Goal: Information Seeking & Learning: Learn about a topic

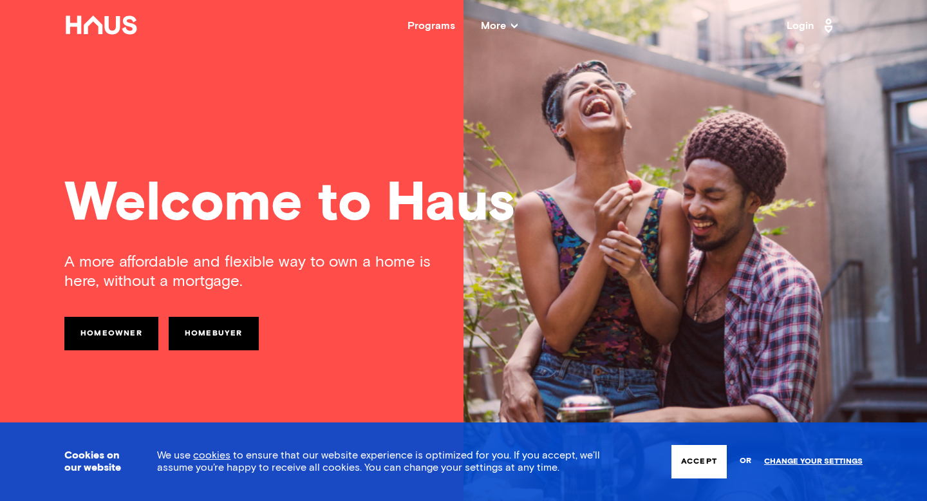
click at [337, 180] on div "Welcome to Haus" at bounding box center [463, 204] width 798 height 55
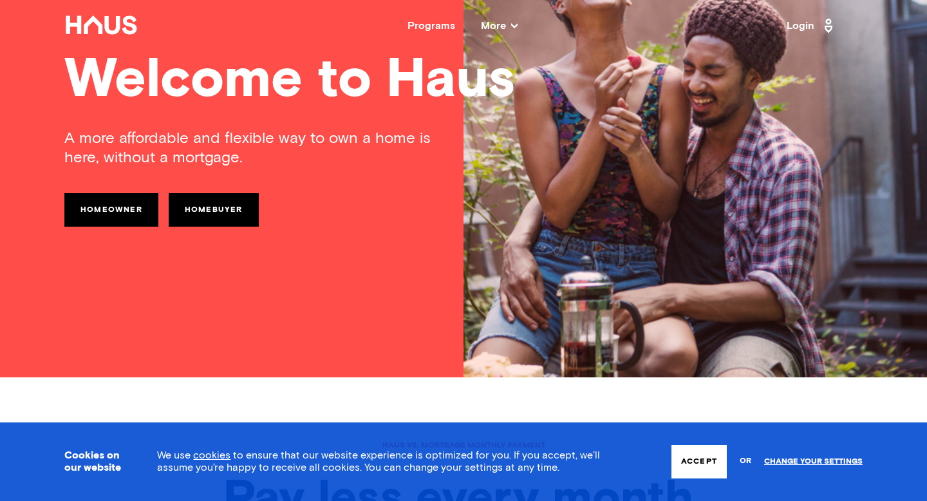
scroll to position [129, 0]
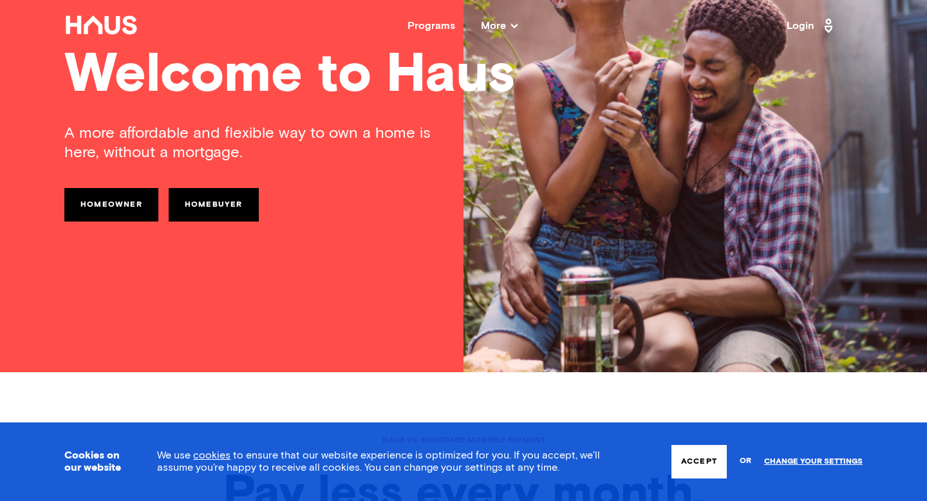
click at [692, 458] on button "Accept" at bounding box center [698, 461] width 55 height 33
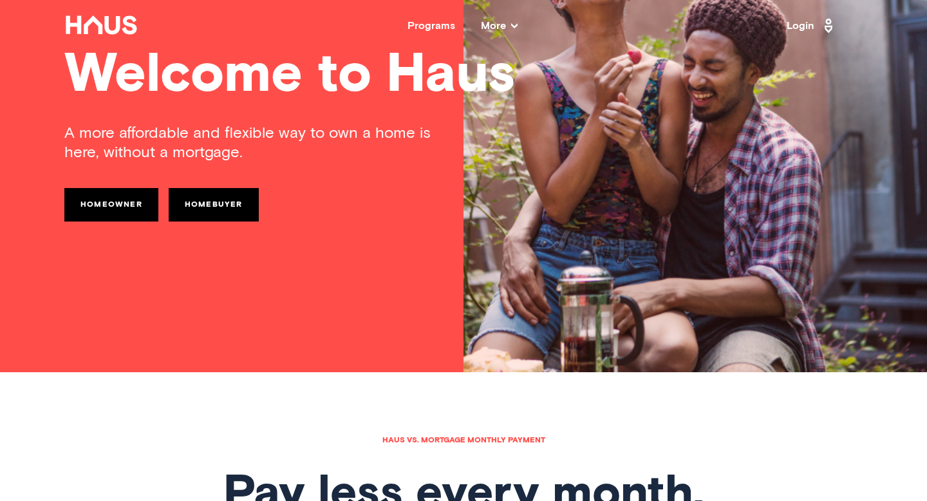
click at [306, 302] on div "A more affordable and flexible way to own a home is here, without a mortgage. H…" at bounding box center [463, 222] width 798 height 197
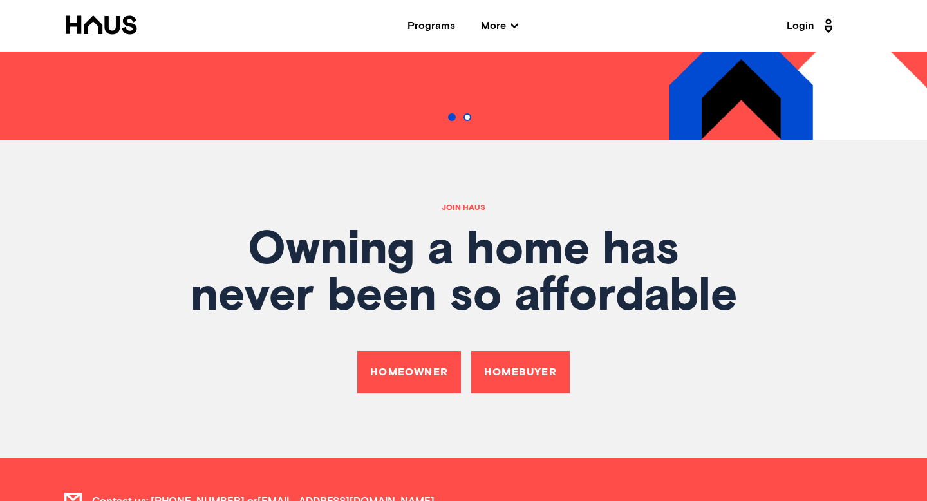
scroll to position [4281, 0]
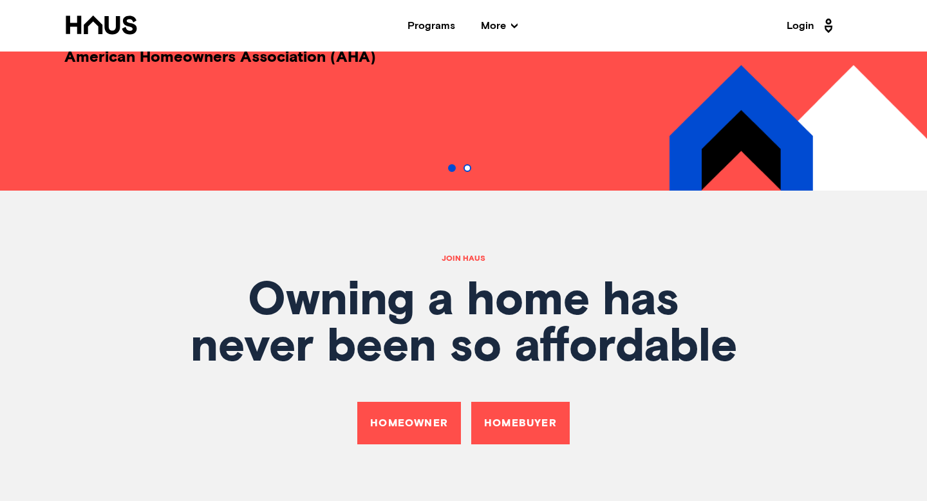
click at [556, 225] on div "Join Haus Owning a home has never been so affordable Homeowner Homebuyer" at bounding box center [463, 349] width 927 height 318
click at [434, 25] on div "Programs" at bounding box center [431, 26] width 48 height 10
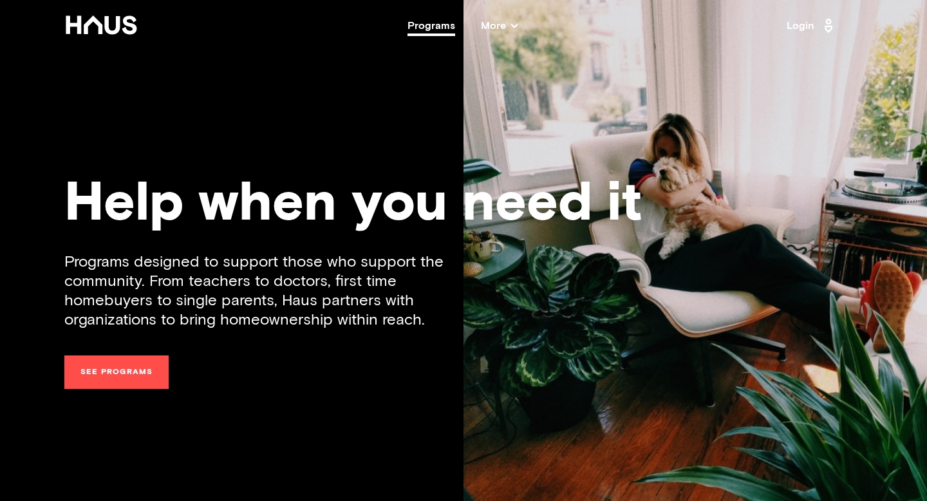
click at [297, 113] on div "Help when you need it Programs designed to support those who support the commun…" at bounding box center [463, 250] width 927 height 501
click at [86, 22] on icon at bounding box center [101, 24] width 74 height 19
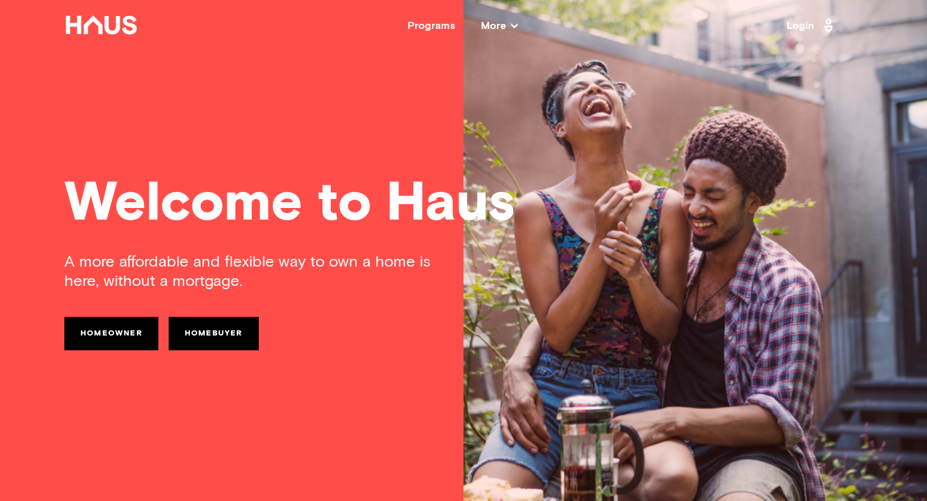
click at [495, 24] on span "More" at bounding box center [499, 26] width 37 height 10
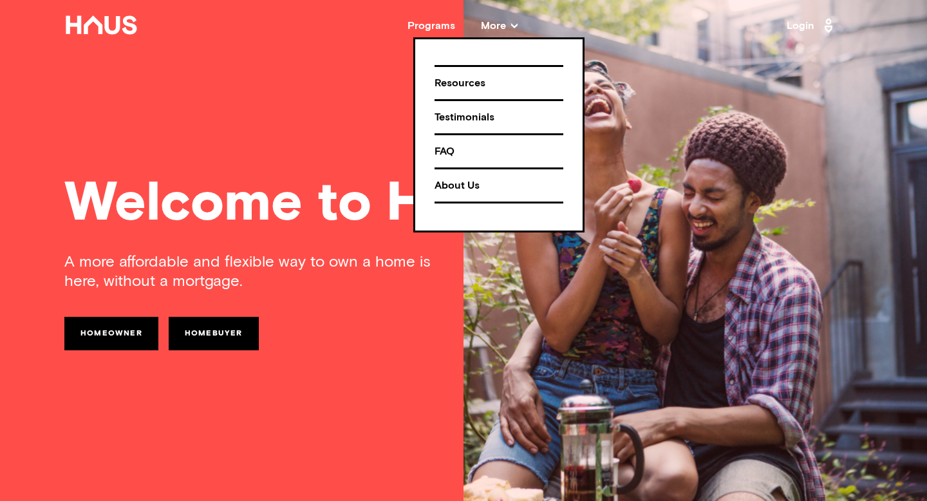
click at [274, 143] on div "Welcome to Haus A more affordable and flexible way to own a home is here, witho…" at bounding box center [463, 250] width 927 height 501
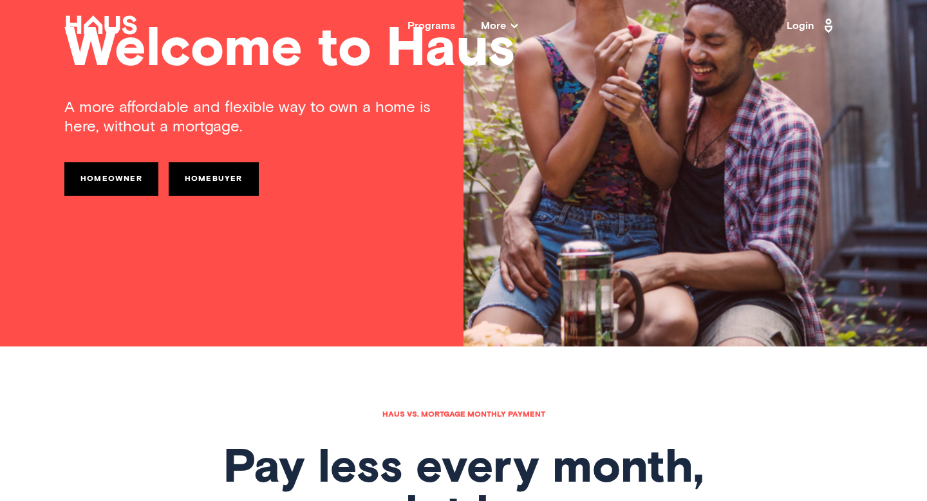
scroll to position [180, 0]
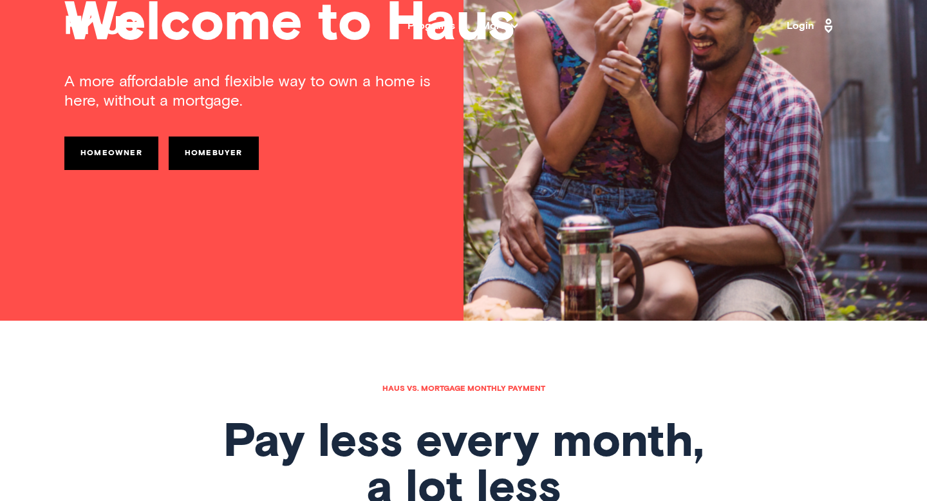
click at [125, 152] on link "Homeowner" at bounding box center [111, 152] width 94 height 33
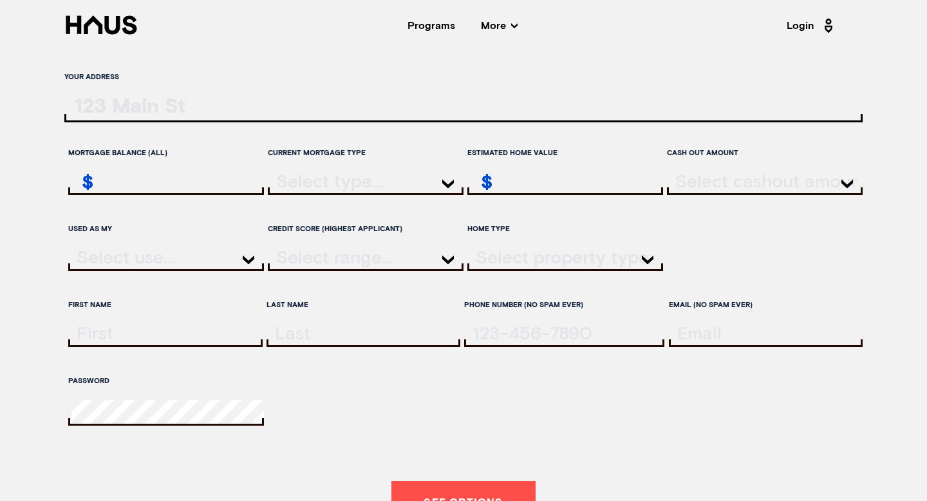
click at [23, 160] on div "Your address Mortgage balance (all) $ Current mortgage type Estimated home valu…" at bounding box center [463, 329] width 927 height 526
click at [24, 157] on div "Your address Mortgage balance (all) $ Current mortgage type Estimated home valu…" at bounding box center [463, 329] width 927 height 526
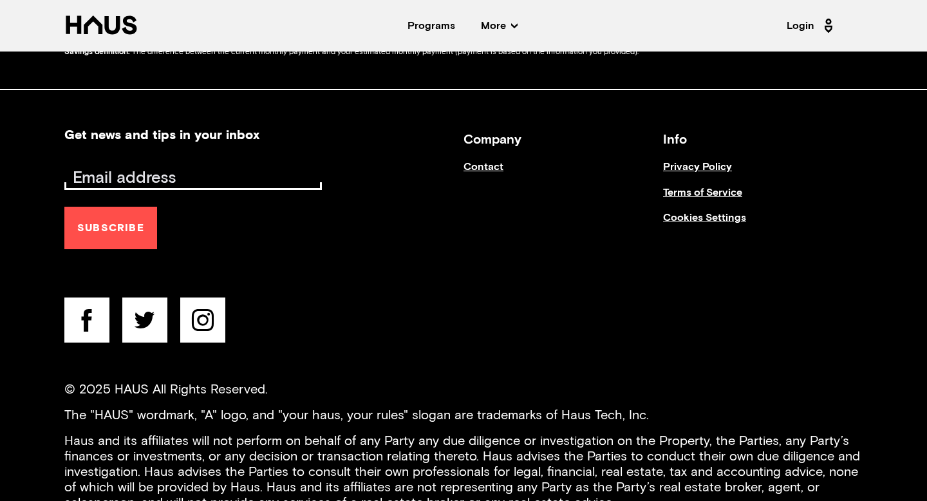
scroll to position [1421, 0]
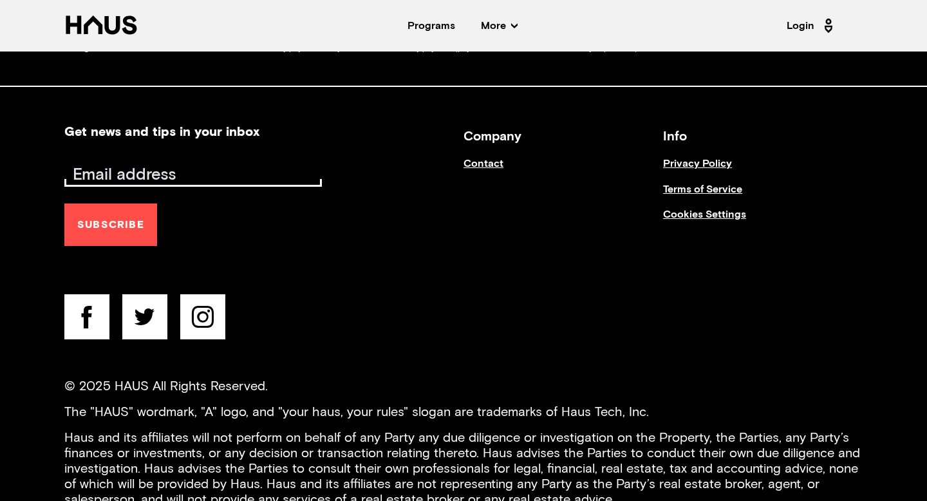
click at [825, 131] on footer "Get news and tips in your inbox Subscribe Company Contact Info Privacy Policy T…" at bounding box center [463, 374] width 927 height 575
click at [835, 134] on footer "Get news and tips in your inbox Subscribe Company Contact Info Privacy Policy T…" at bounding box center [463, 374] width 927 height 575
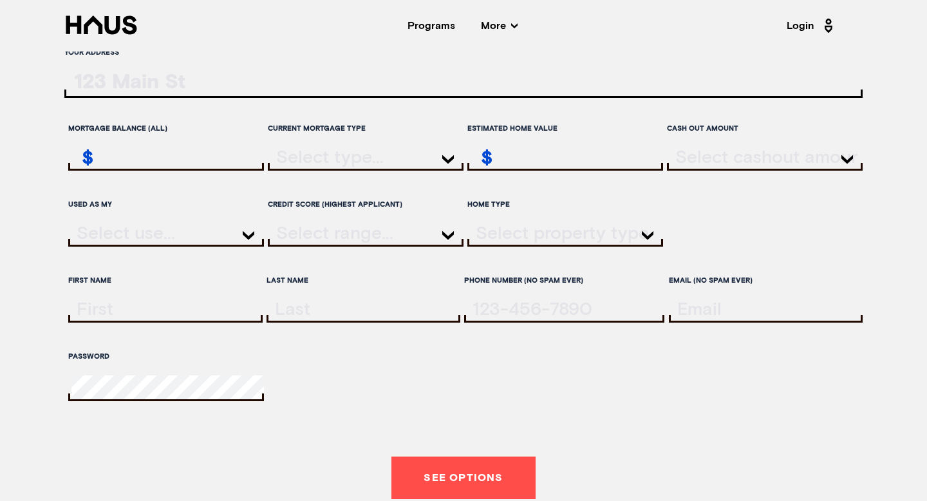
scroll to position [0, 0]
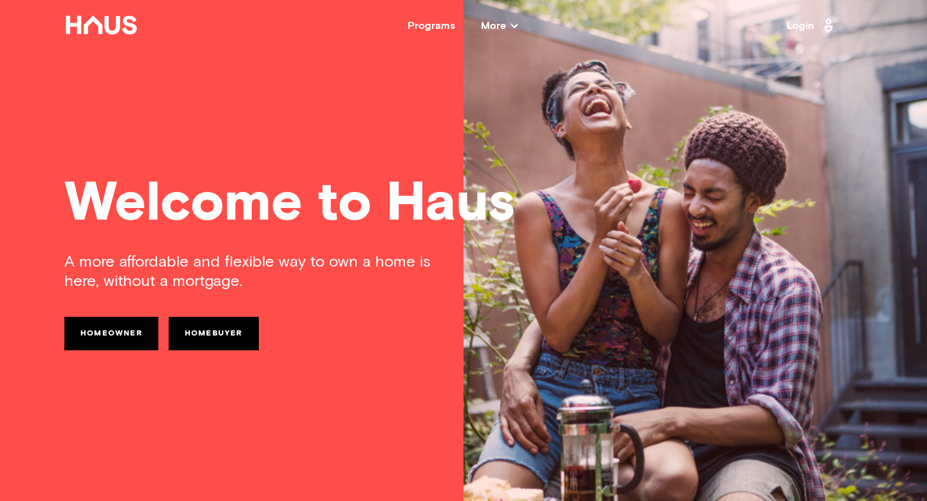
click at [188, 4] on nav "Back Programs More Resources Testimonials FAQ About Us Login" at bounding box center [463, 25] width 927 height 51
click at [351, 129] on div "Welcome to Haus A more affordable and flexible way to own a home is here, witho…" at bounding box center [463, 250] width 927 height 501
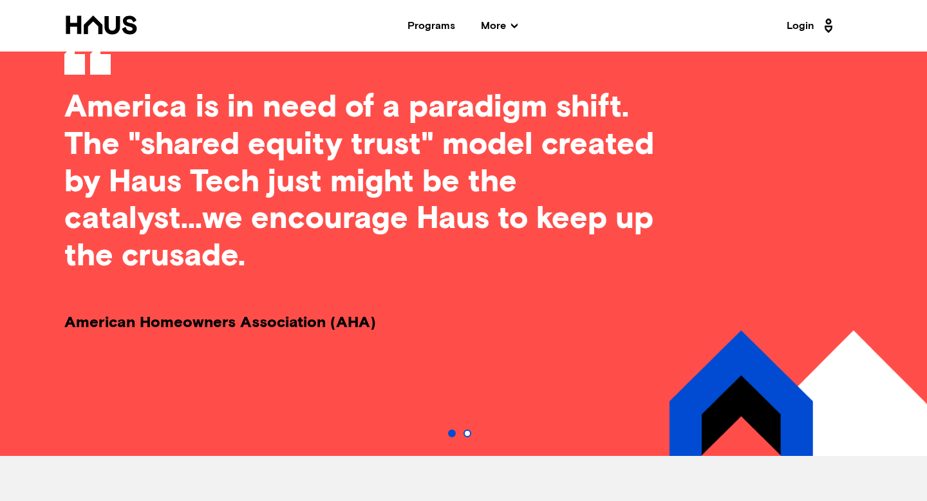
scroll to position [4015, 0]
click at [625, 138] on p "America is in need of a paradigm shift. The "shared equity trust" model created…" at bounding box center [363, 181] width 598 height 185
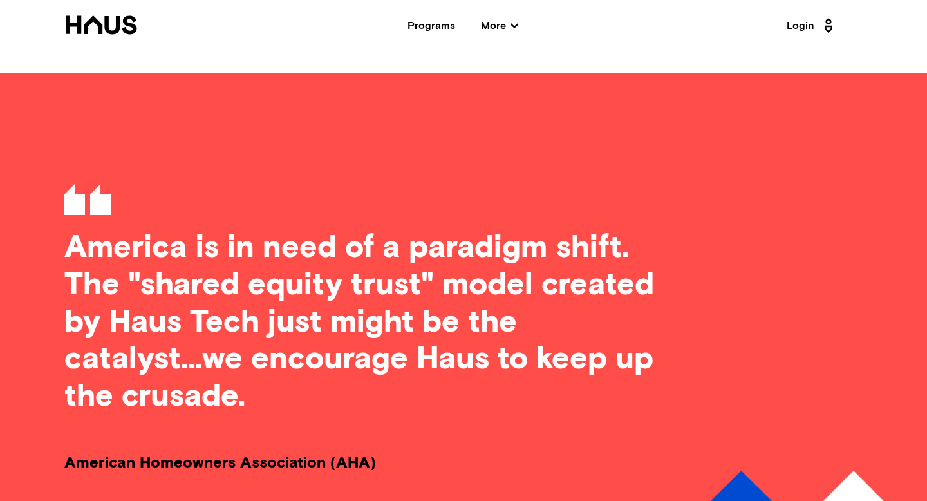
scroll to position [3874, 0]
